Goal: Find specific page/section: Find specific page/section

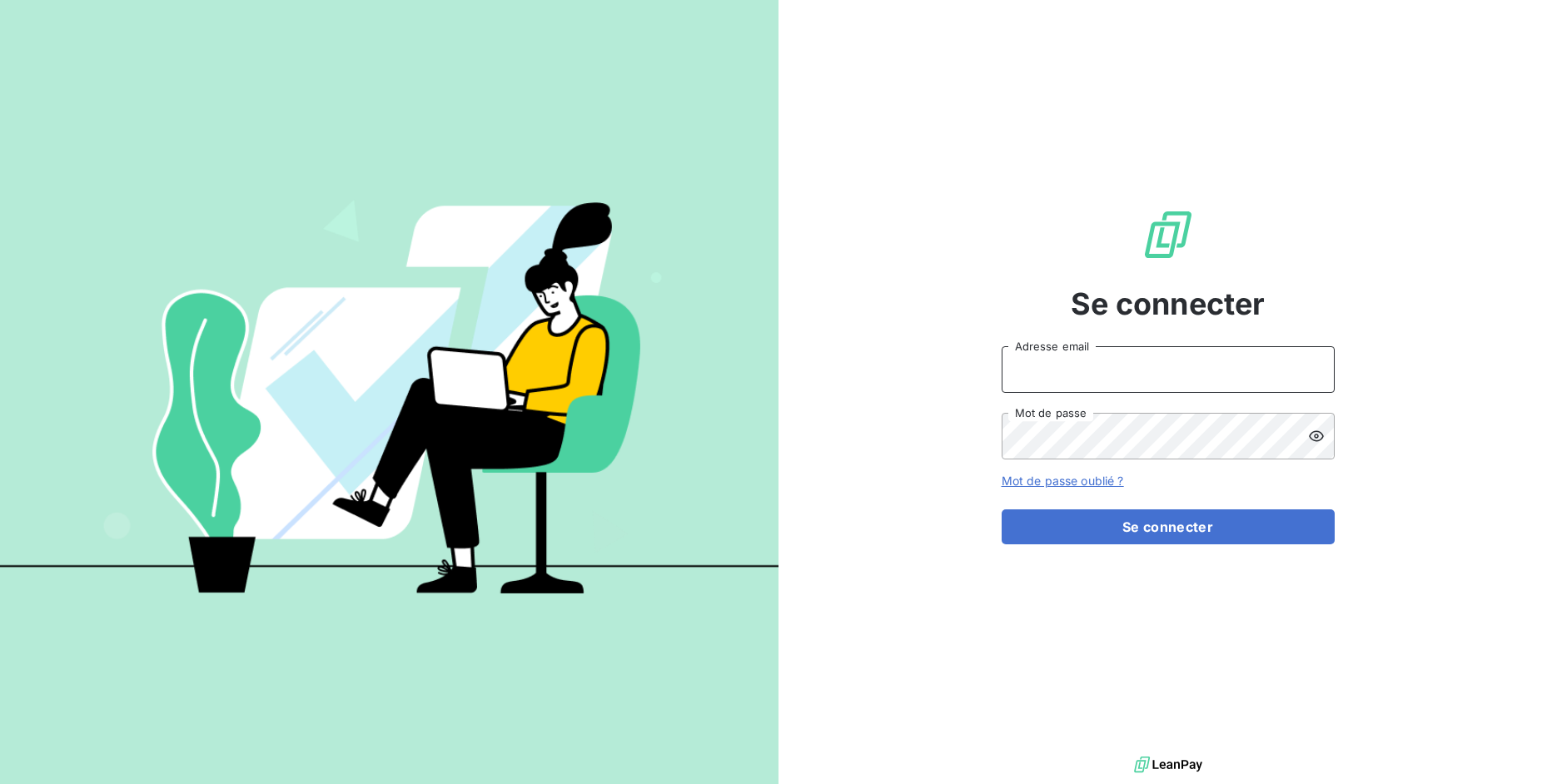
click at [1119, 372] on input "Adresse email" at bounding box center [1167, 370] width 333 height 47
drag, startPoint x: 1065, startPoint y: 370, endPoint x: 1164, endPoint y: 367, distance: 99.0
click at [1164, 367] on input "admin@3dcelo" at bounding box center [1167, 370] width 333 height 47
type input "admin@cgff"
click at [1001, 510] on button "Se connecter" at bounding box center [1167, 527] width 333 height 35
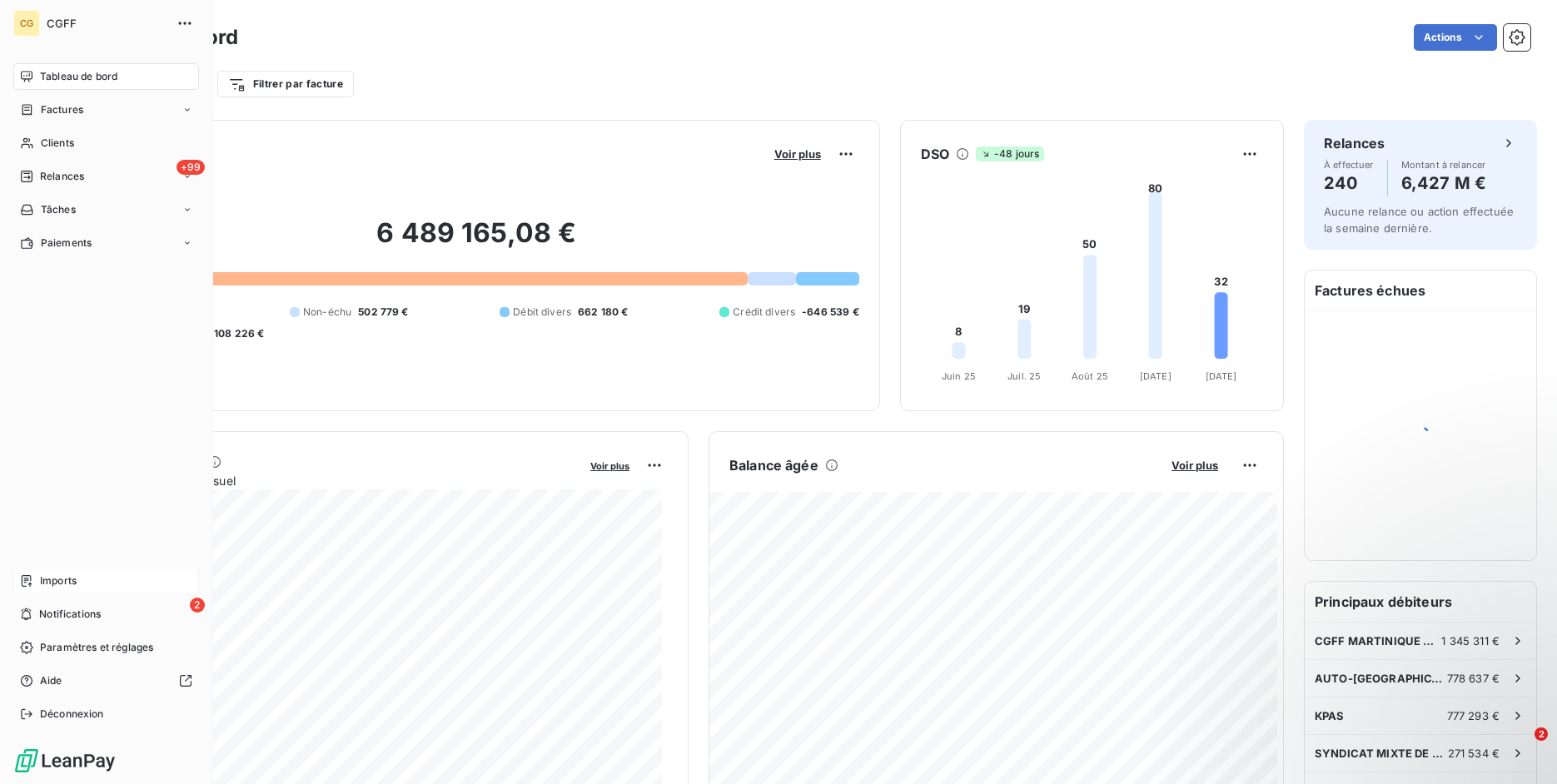
click at [40, 579] on span "Imports" at bounding box center [59, 581] width 37 height 15
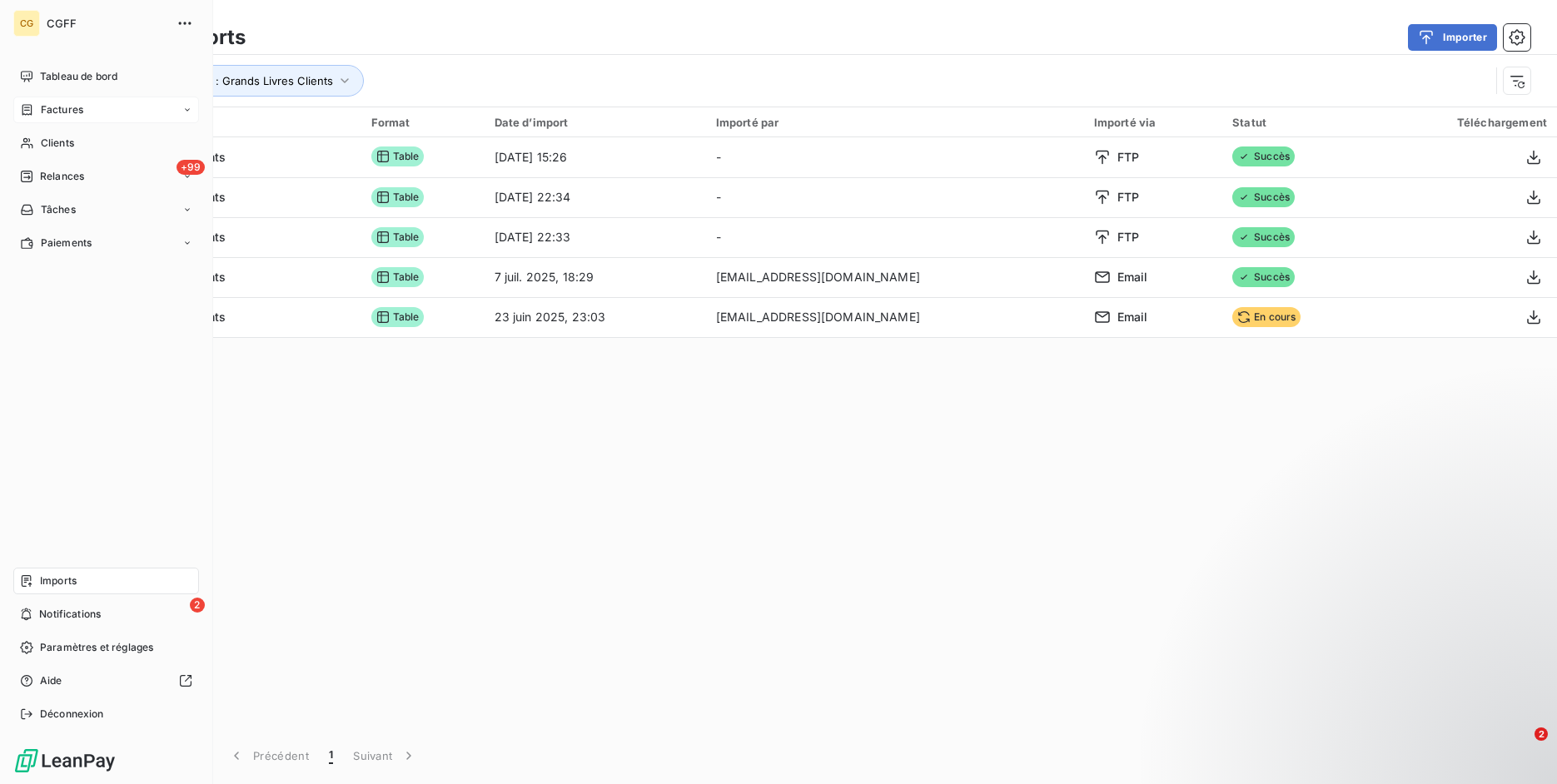
click at [39, 115] on div "Factures" at bounding box center [51, 110] width 63 height 15
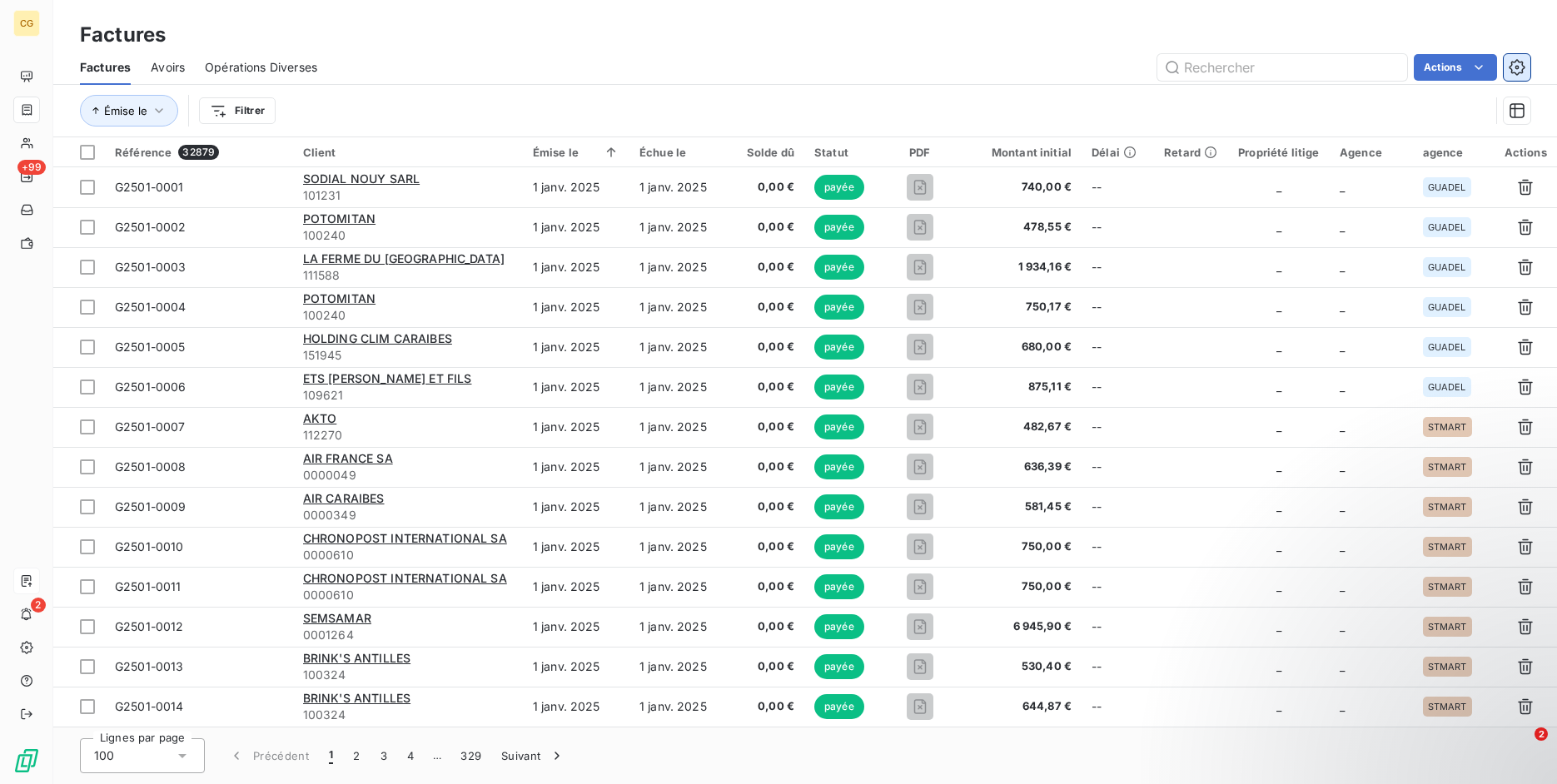
click at [1511, 66] on icon "button" at bounding box center [1516, 66] width 16 height 16
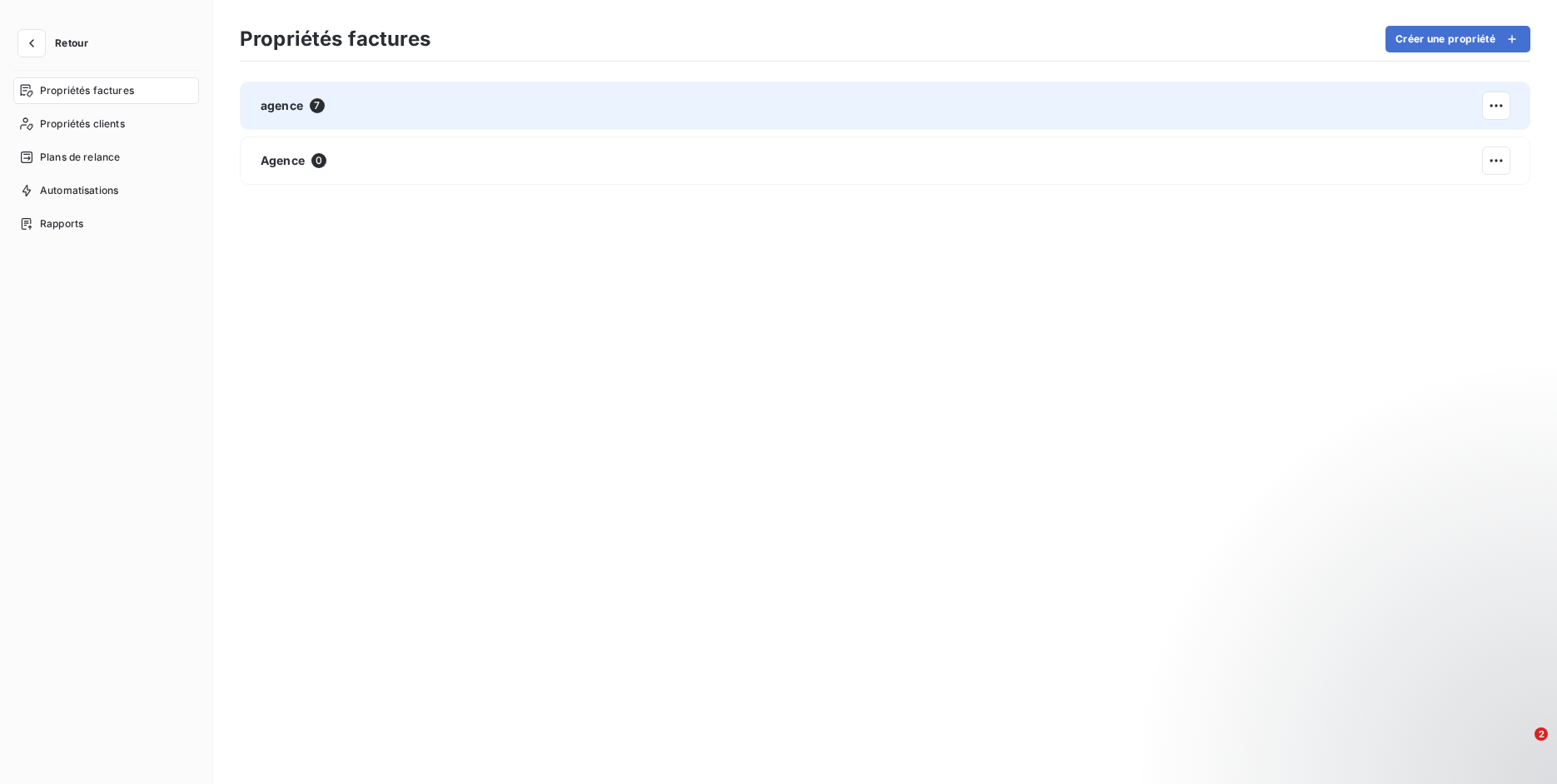
click at [392, 102] on div "agence 7" at bounding box center [885, 105] width 1290 height 49
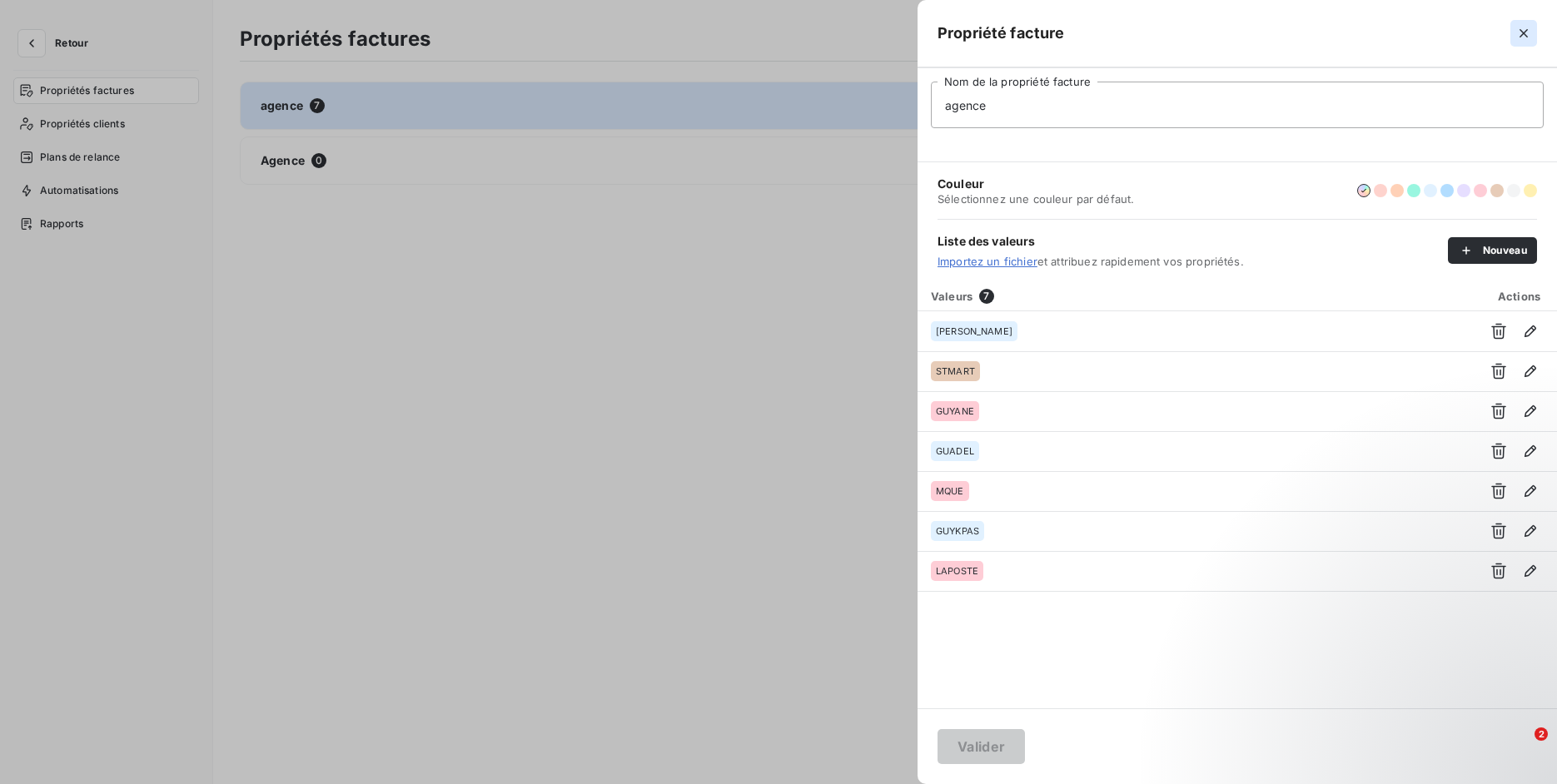
click at [1526, 34] on icon "button" at bounding box center [1523, 33] width 8 height 8
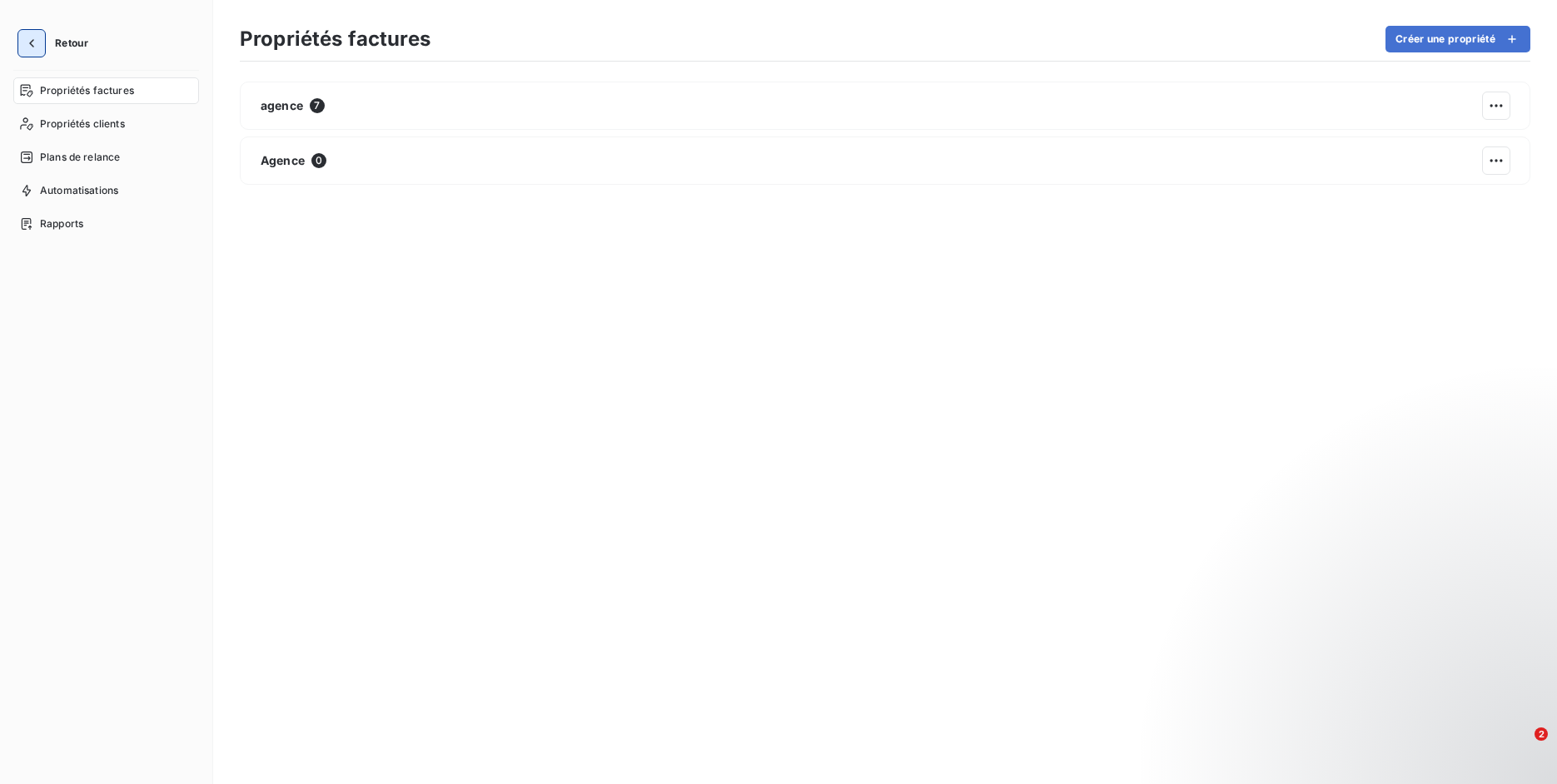
click at [34, 51] on button "button" at bounding box center [31, 43] width 27 height 27
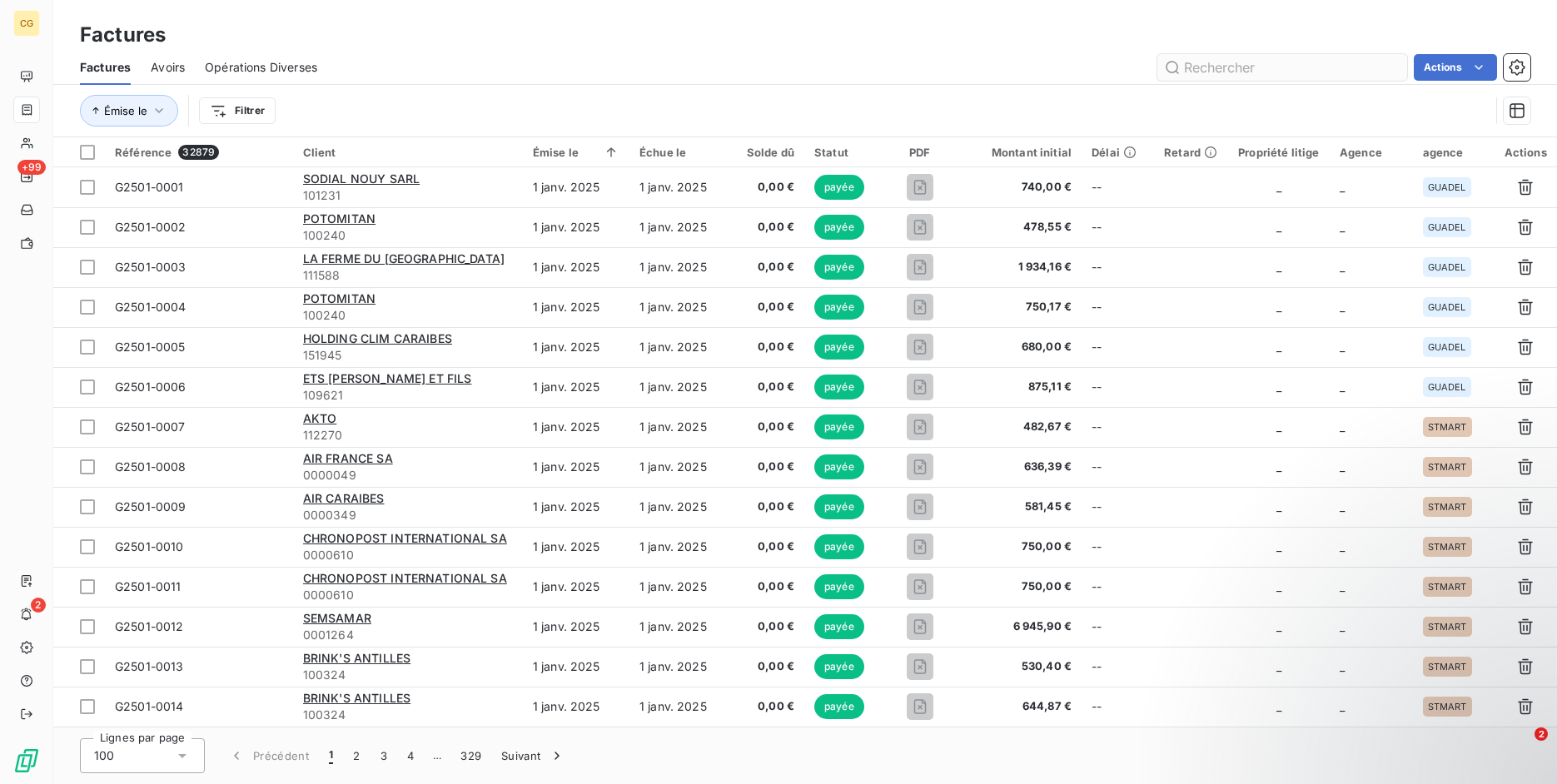
click at [1233, 65] on input "text" at bounding box center [1282, 67] width 249 height 27
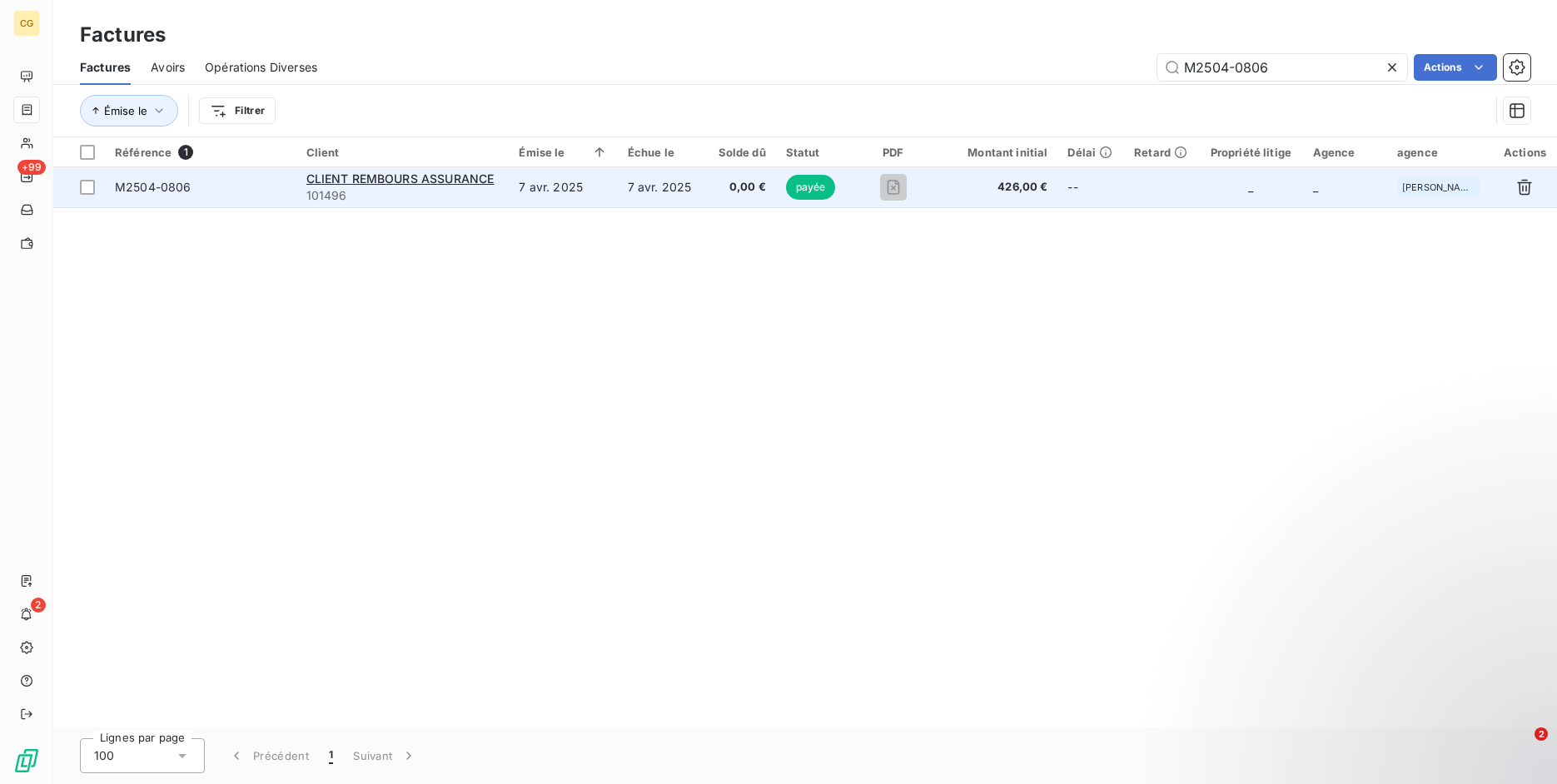
type input "M2504-0806"
click at [229, 192] on span "M2504-0806" at bounding box center [200, 187] width 171 height 17
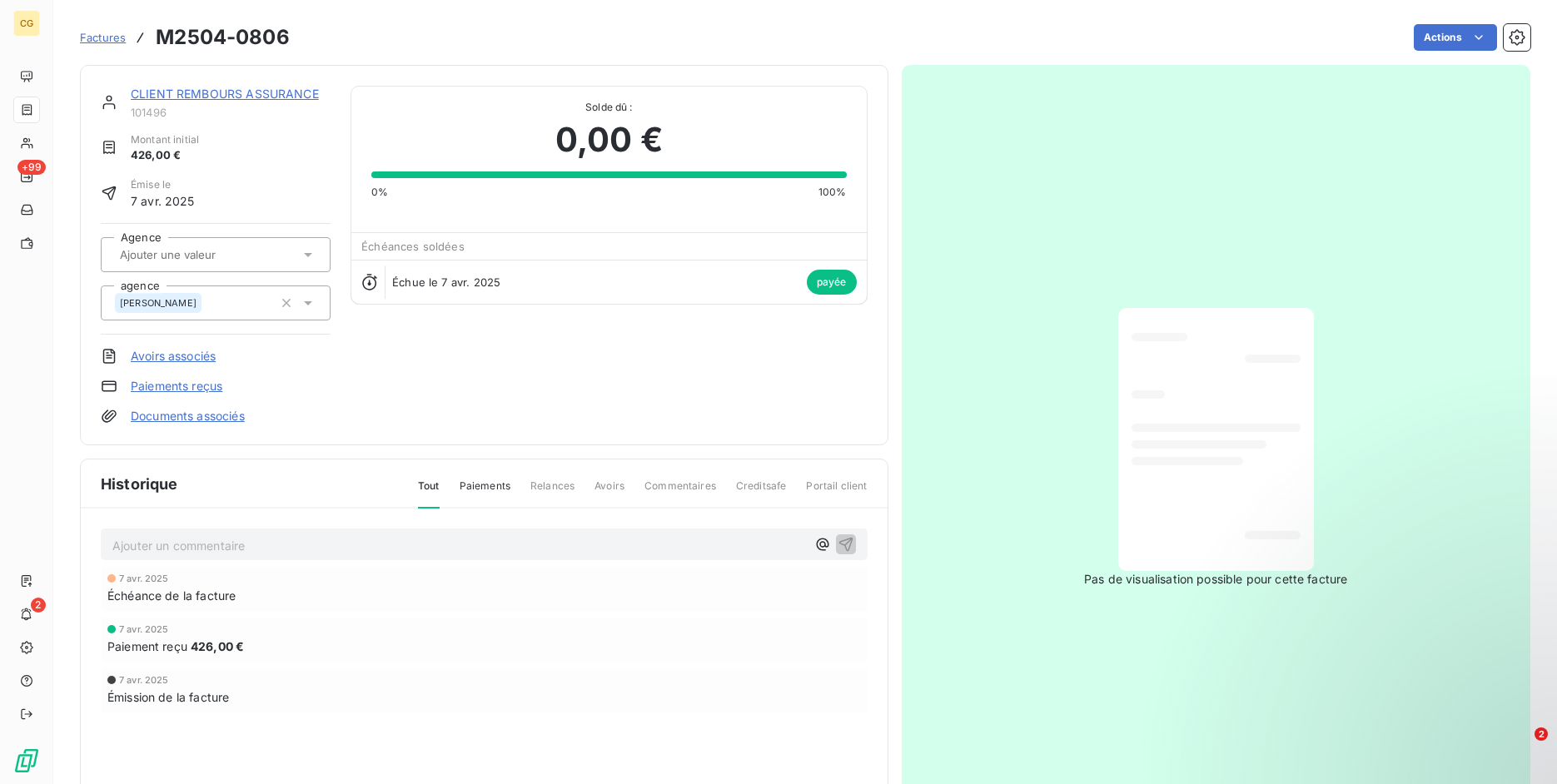
click at [88, 46] on div "Factures M2504-0806" at bounding box center [184, 38] width 210 height 30
click at [91, 40] on span "Factures" at bounding box center [103, 38] width 46 height 14
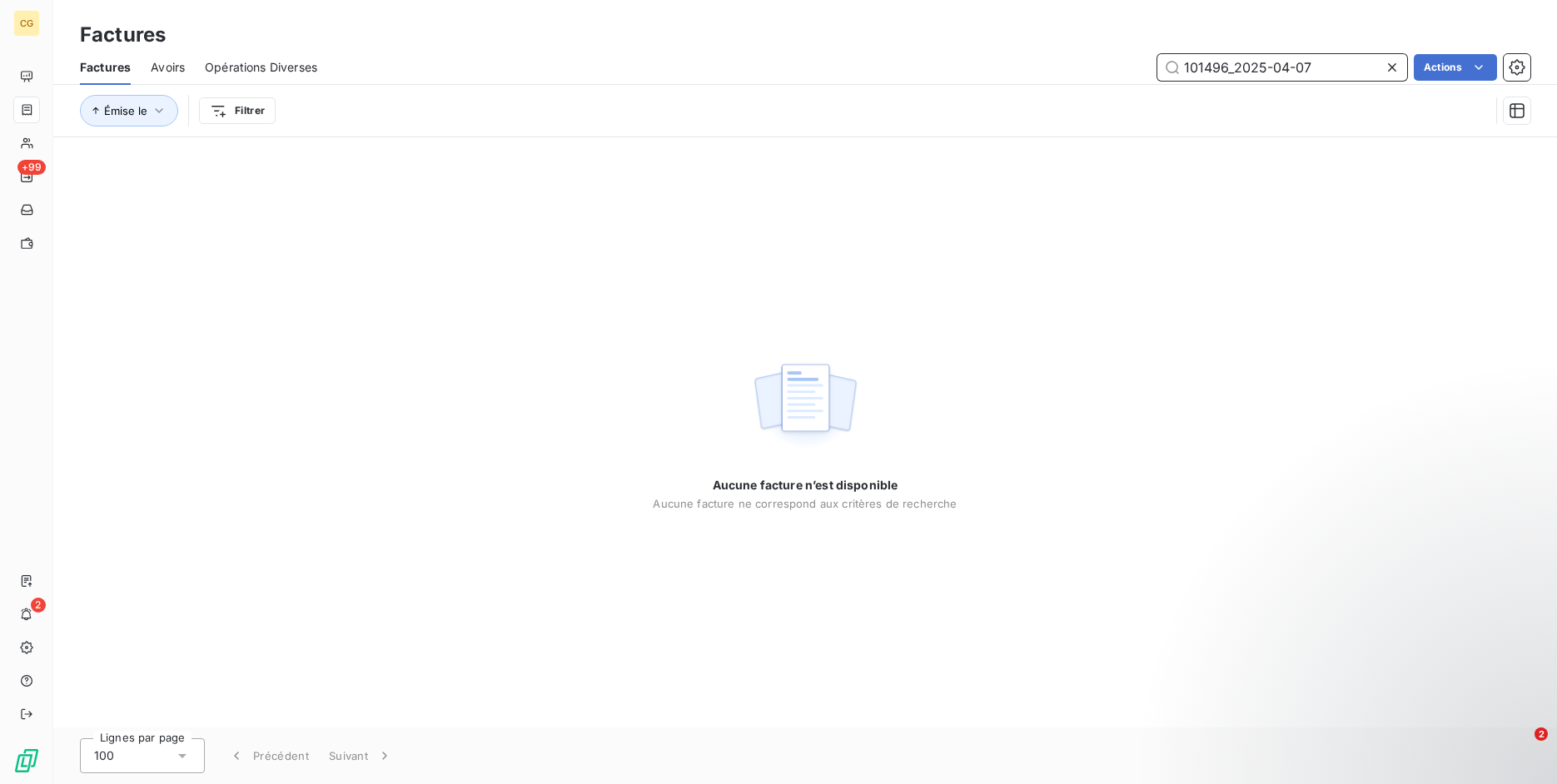
click at [1325, 65] on input "101496_2025-04-07" at bounding box center [1282, 67] width 249 height 27
paste input "G2504-1920"
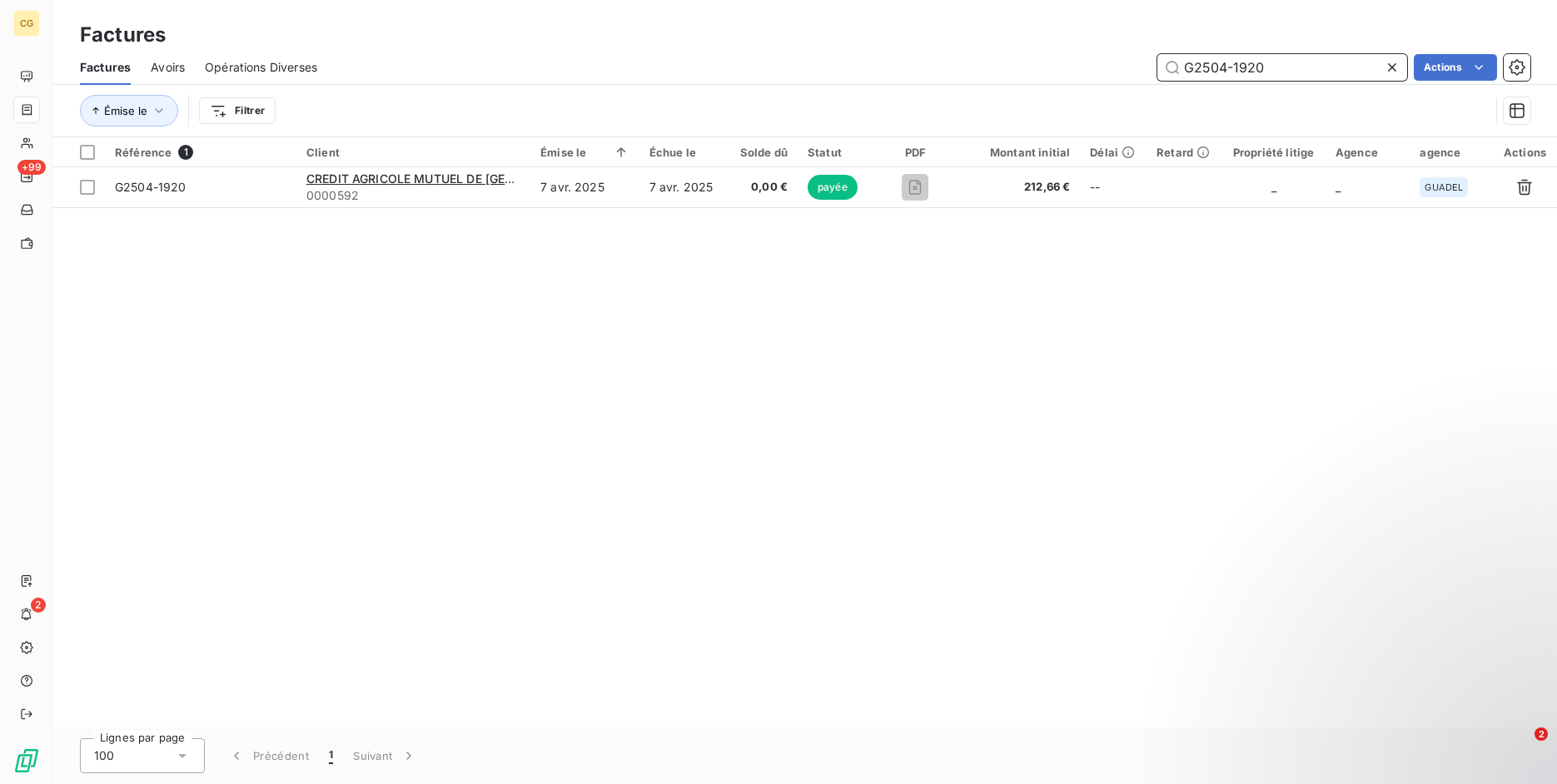
click at [1297, 72] on input "G2504-1920" at bounding box center [1282, 67] width 249 height 27
paste input "5-055"
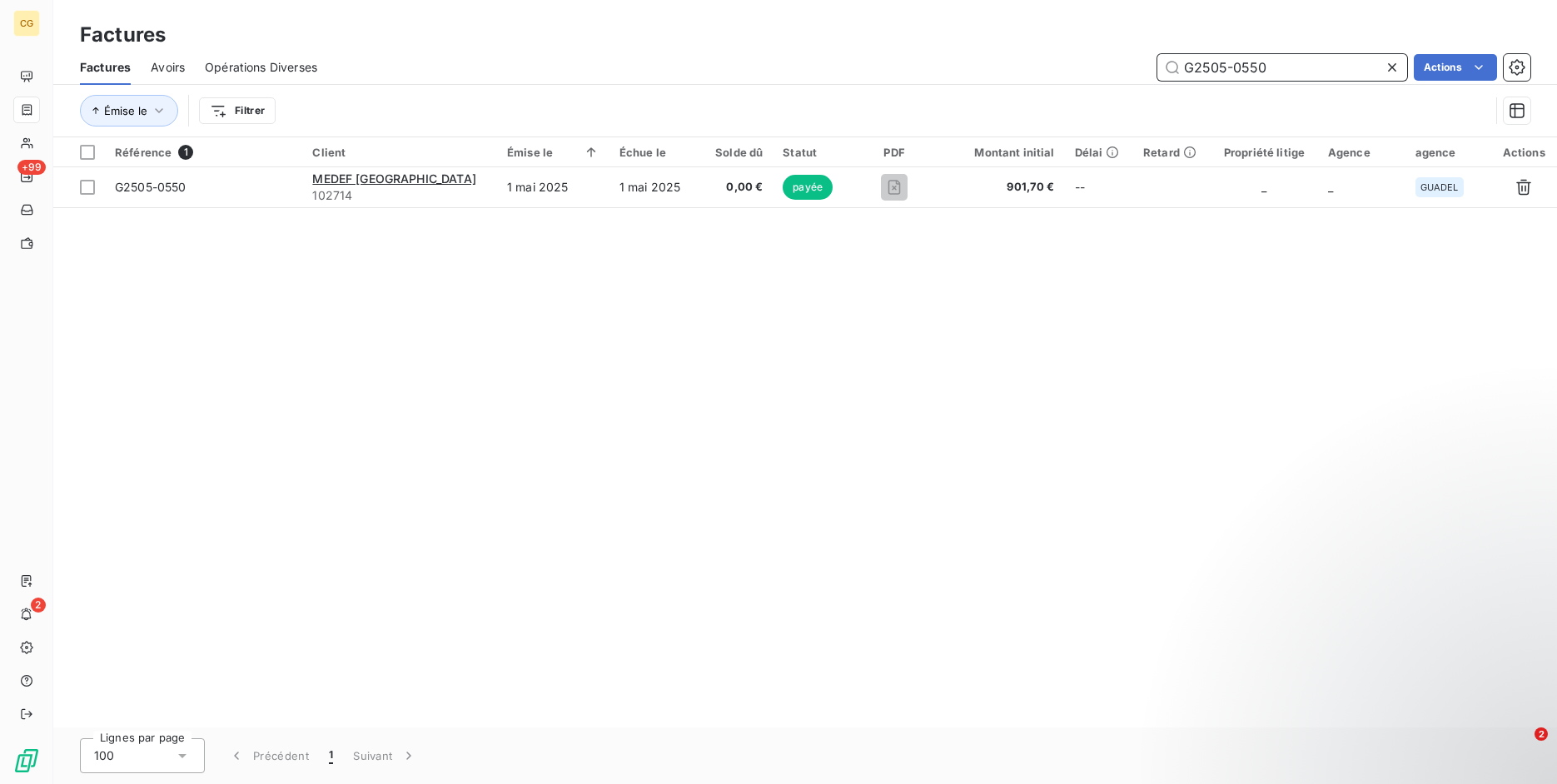
paste input "M2505-0146"
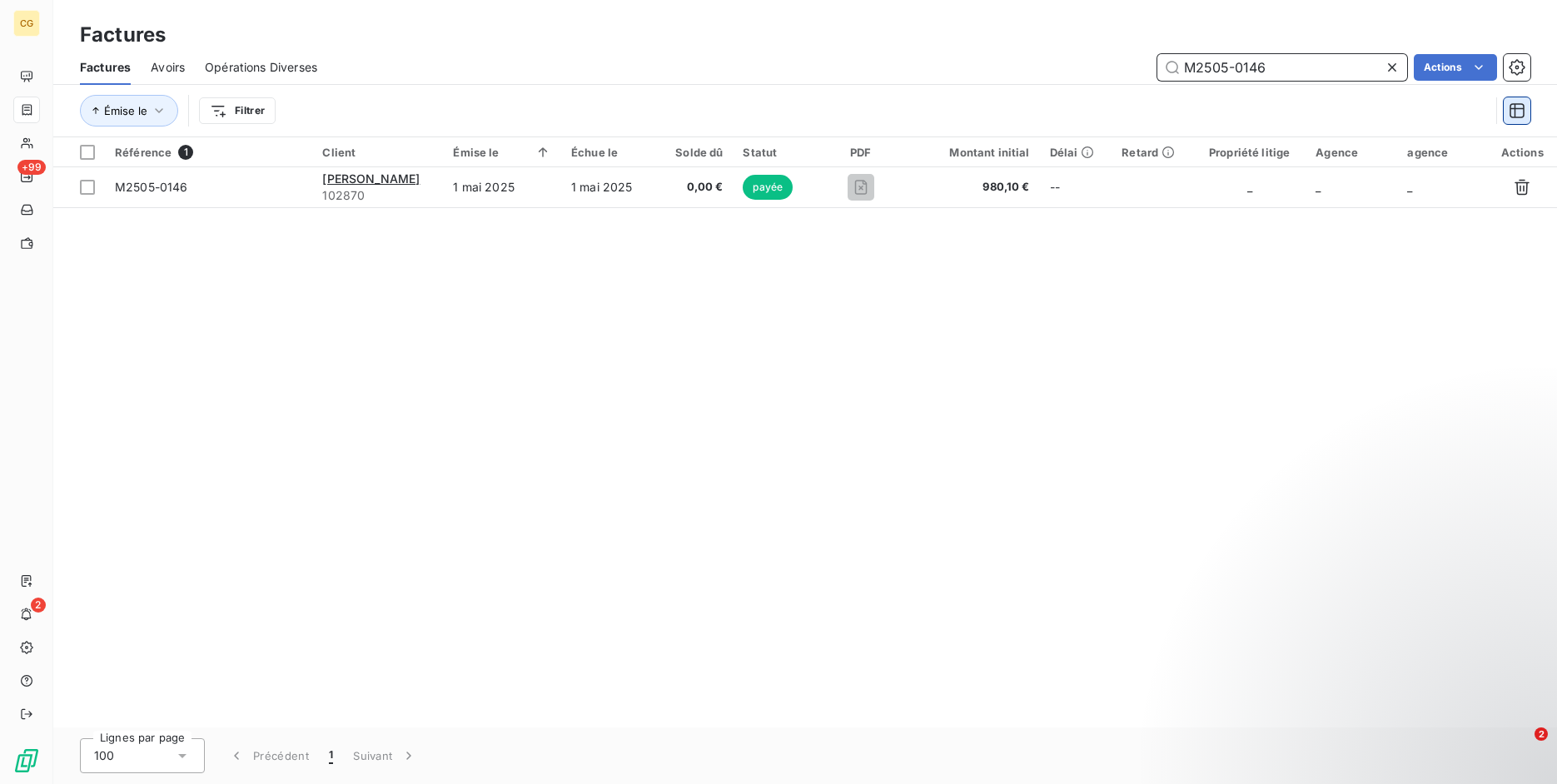
type input "M2505-0146"
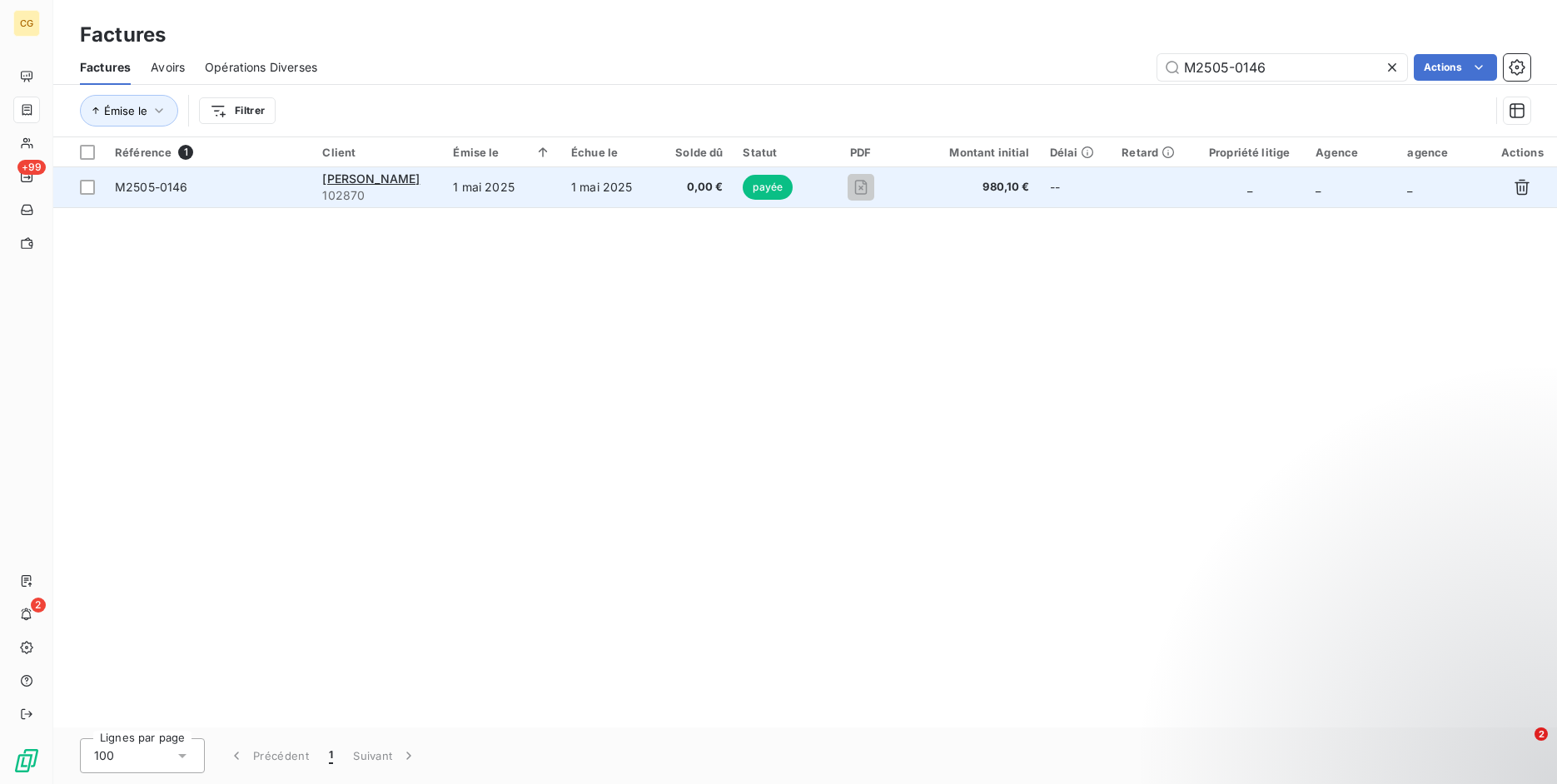
click at [237, 194] on span "M2505-0146" at bounding box center [208, 187] width 187 height 17
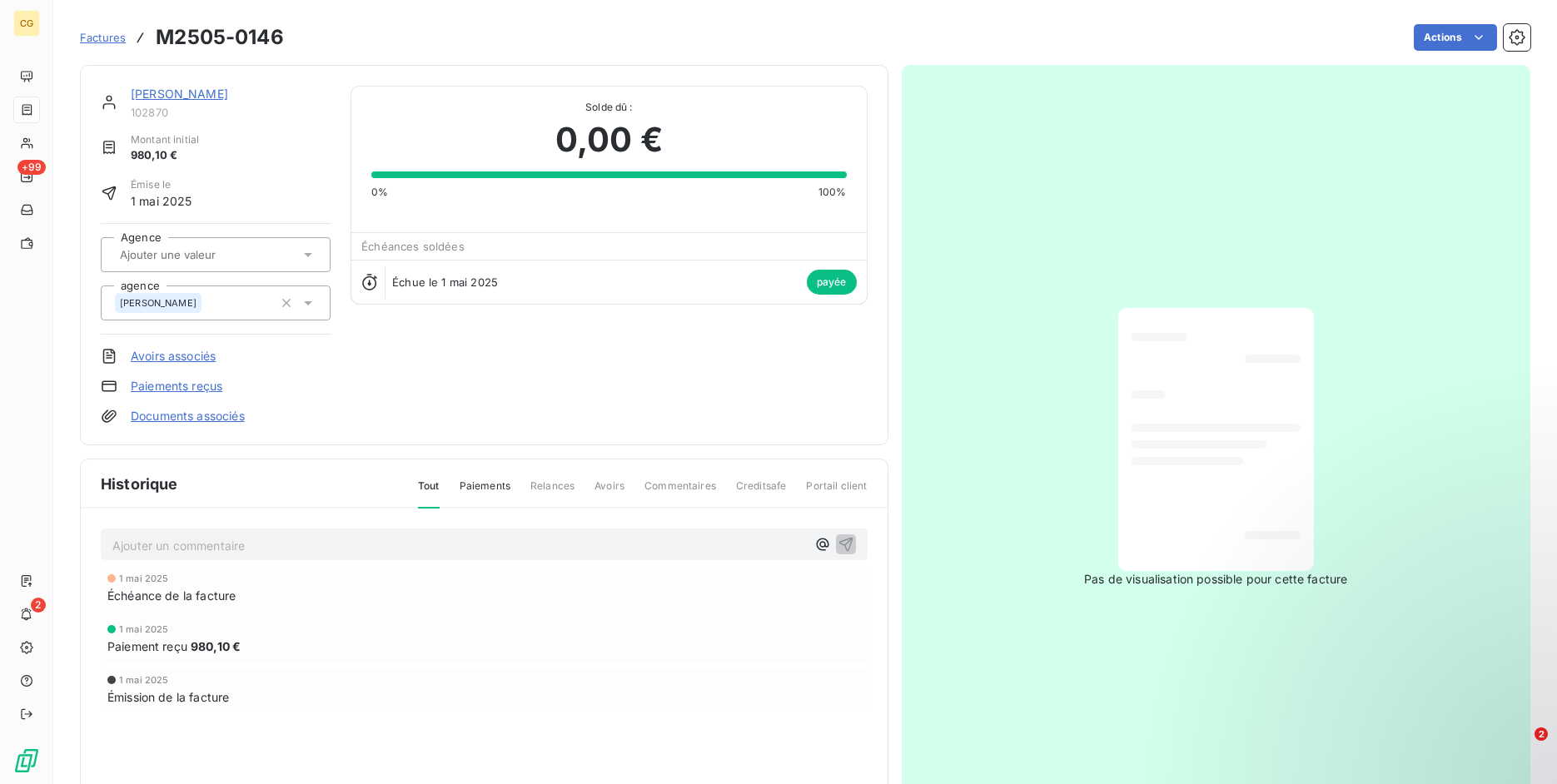
click at [95, 39] on span "Factures" at bounding box center [103, 38] width 46 height 14
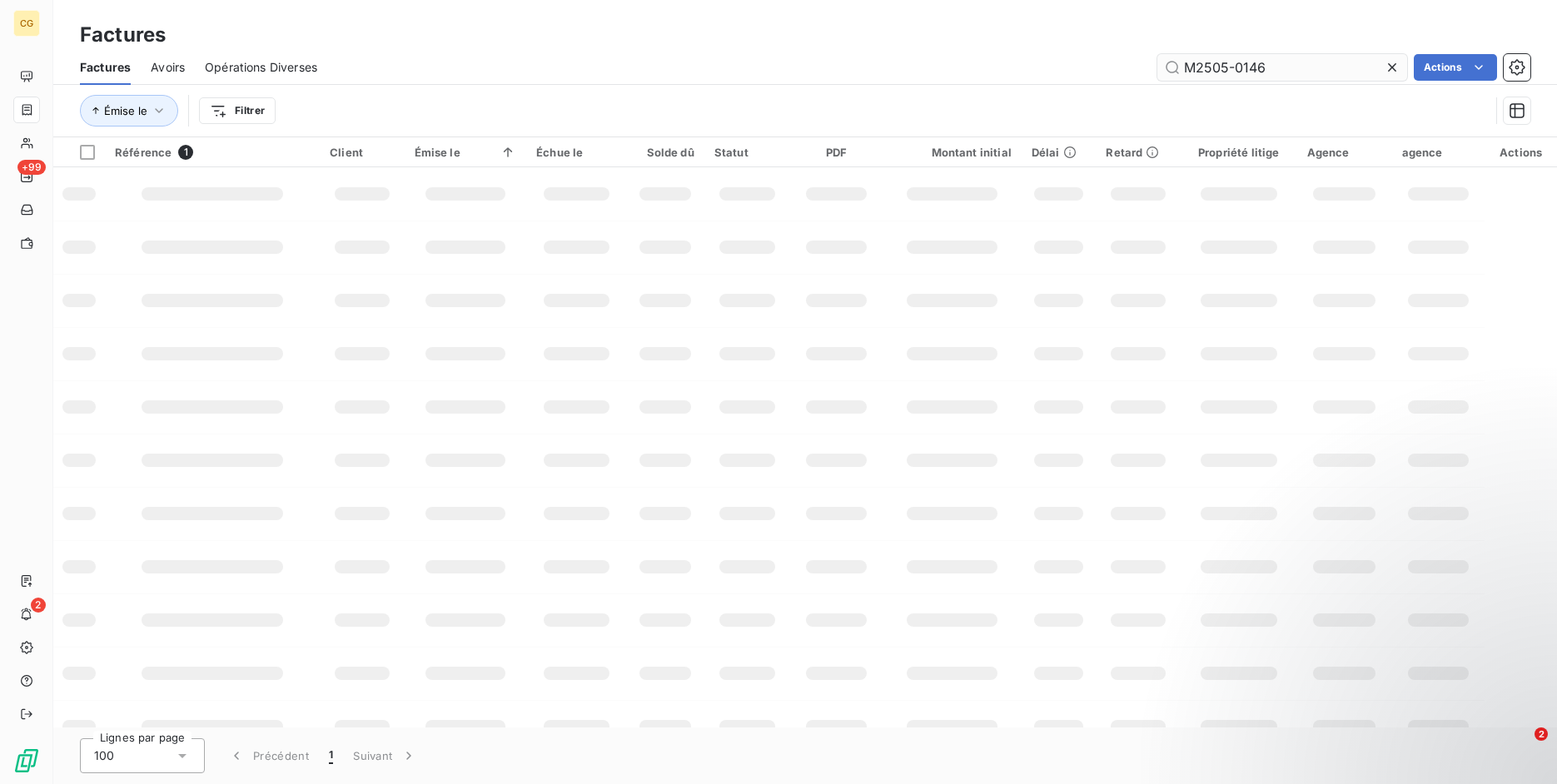
click at [1309, 66] on input "M2505-0146" at bounding box center [1282, 67] width 249 height 27
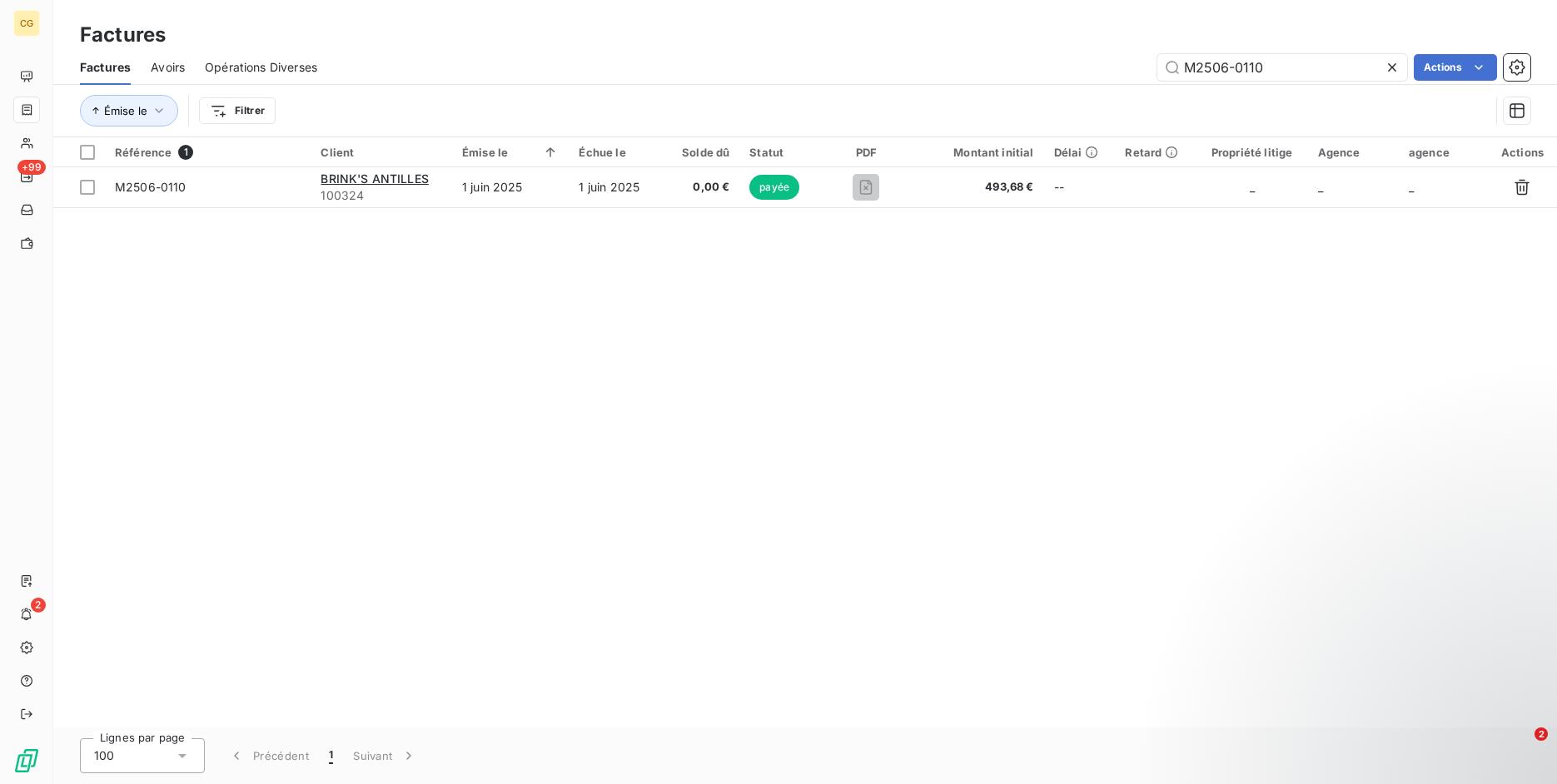
type input "M2506-0110"
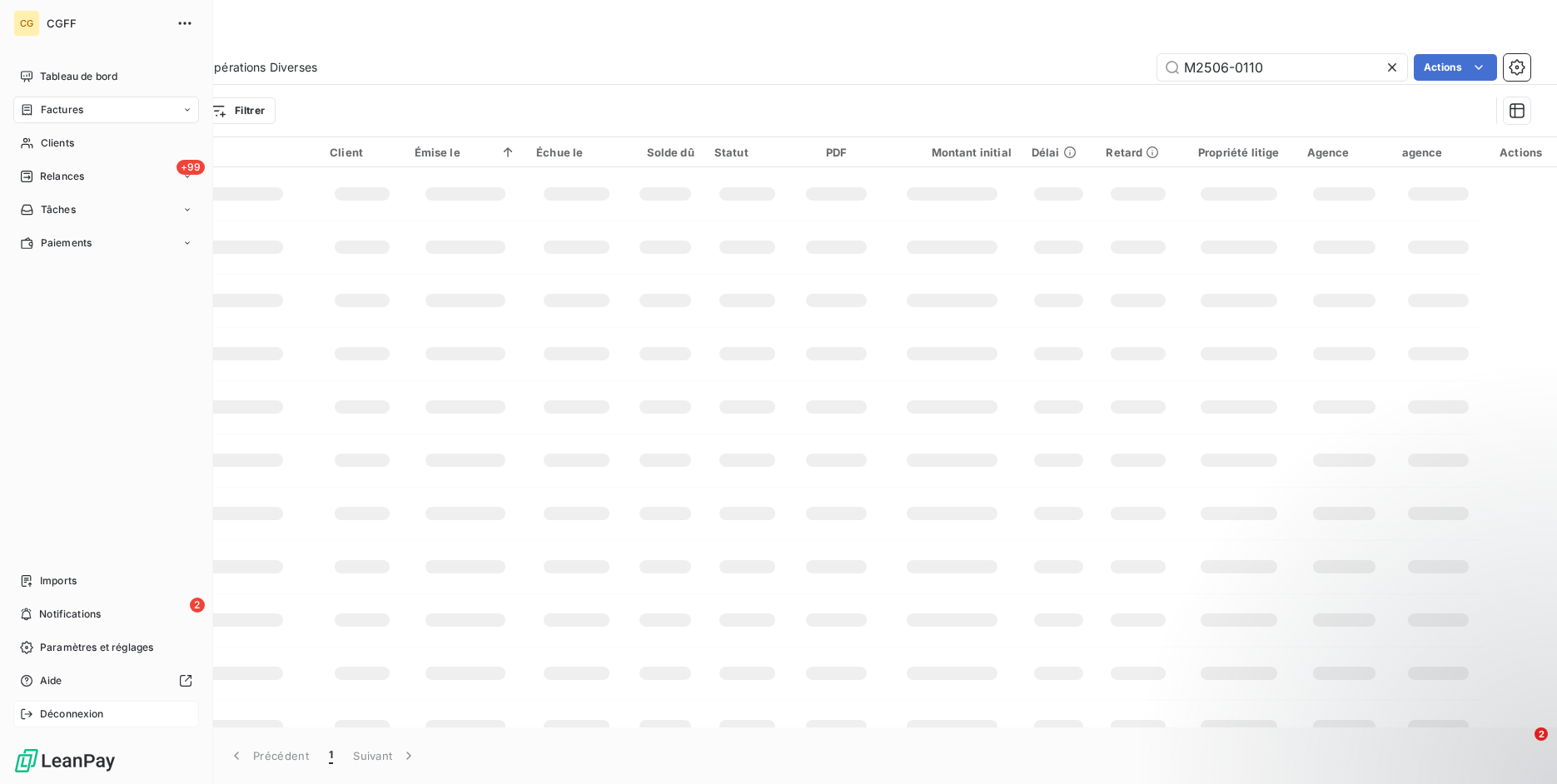
click at [32, 718] on icon at bounding box center [27, 714] width 14 height 14
